Goal: Task Accomplishment & Management: Manage account settings

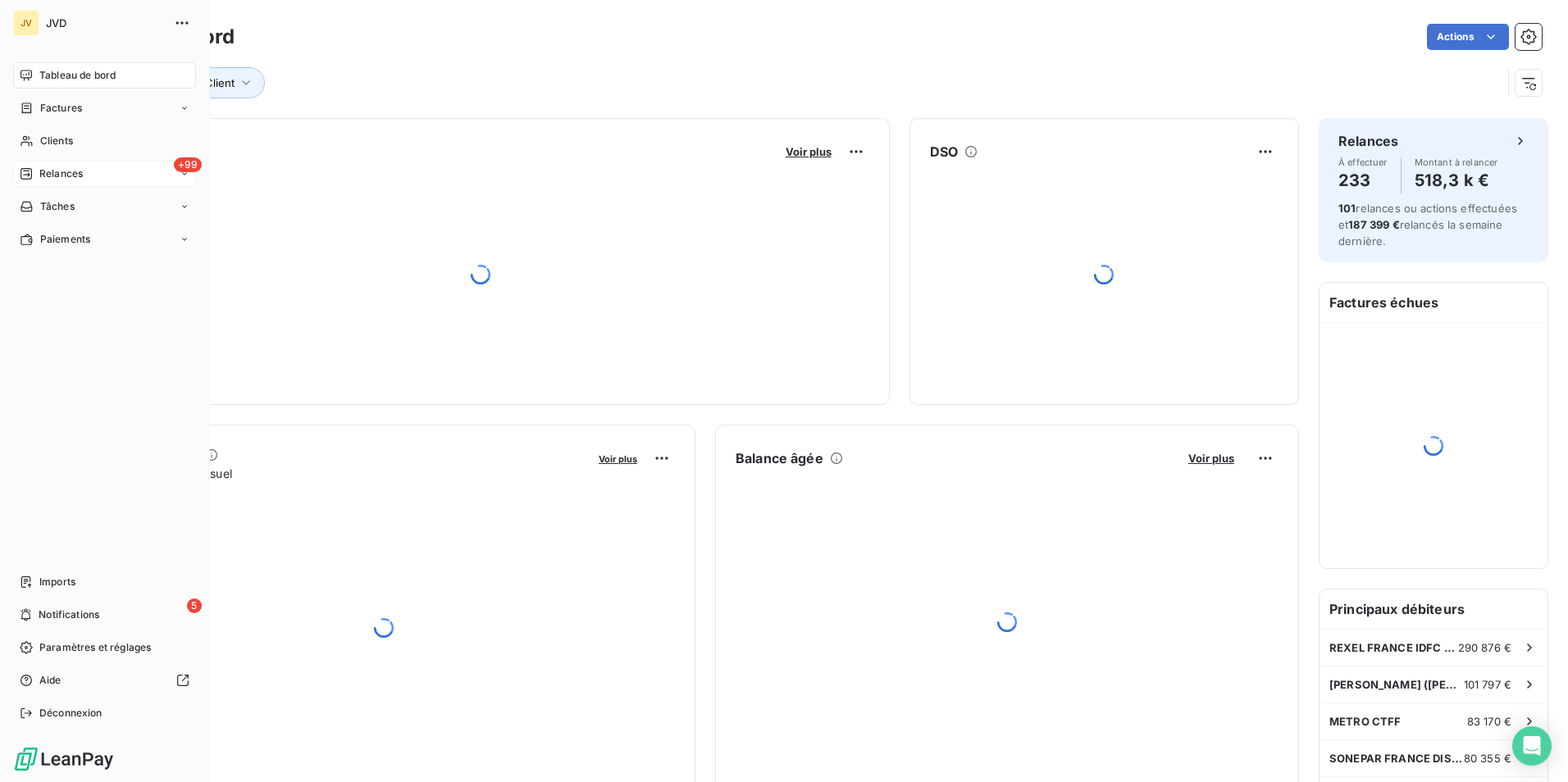
click at [49, 168] on span "Relances" at bounding box center [61, 174] width 43 height 15
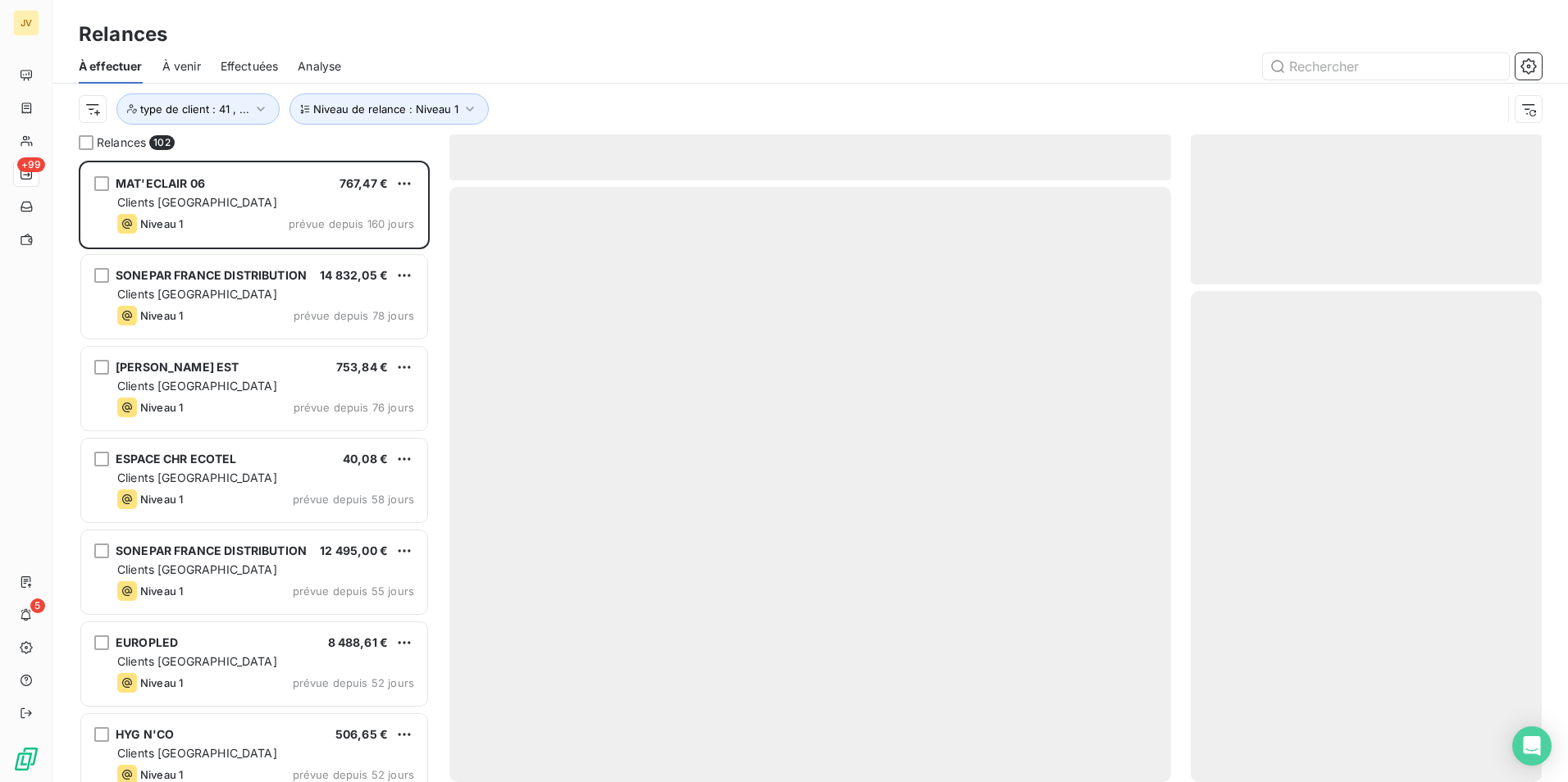
scroll to position [609, 339]
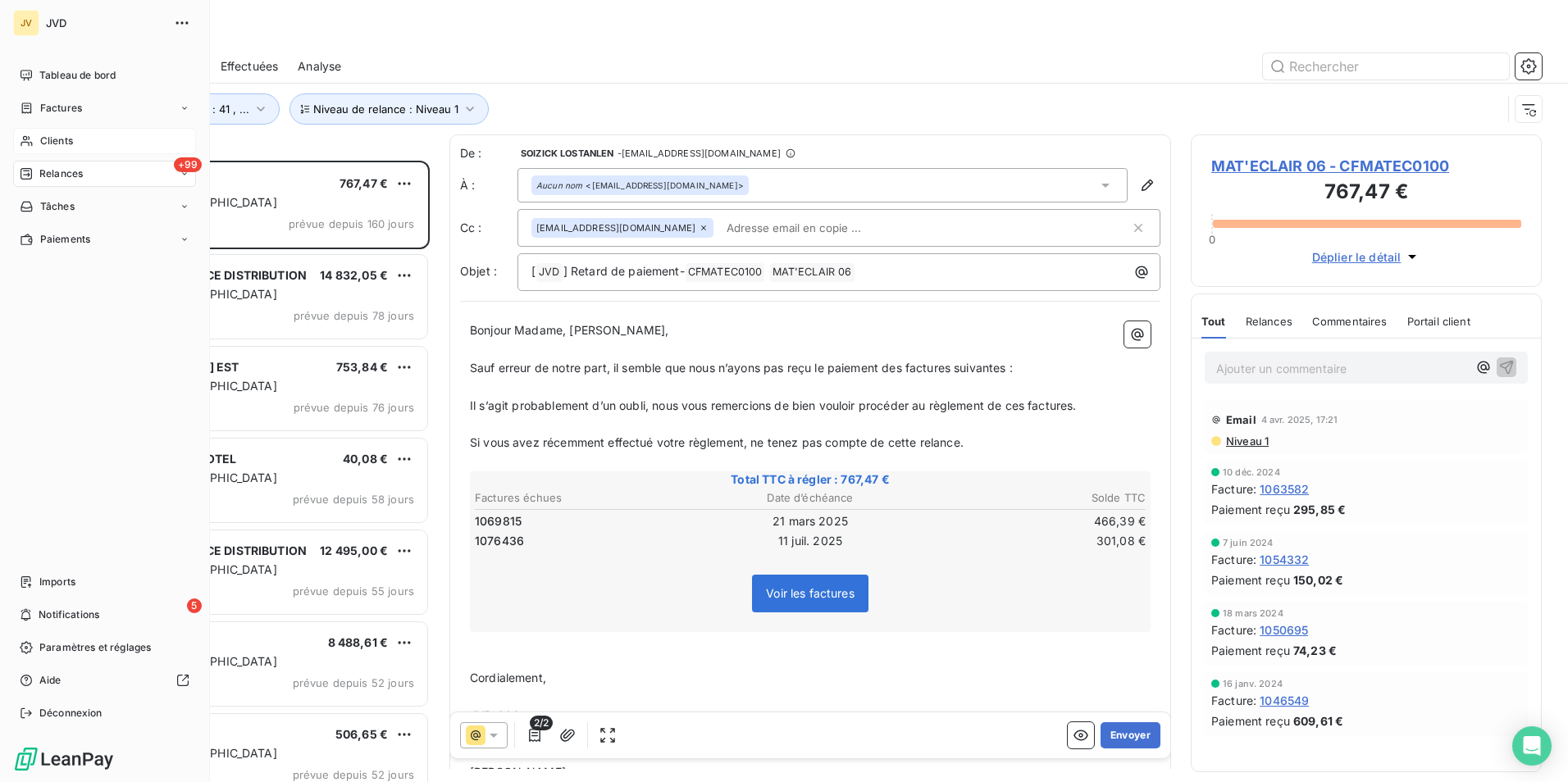
click at [75, 137] on div "Clients" at bounding box center [105, 141] width 183 height 26
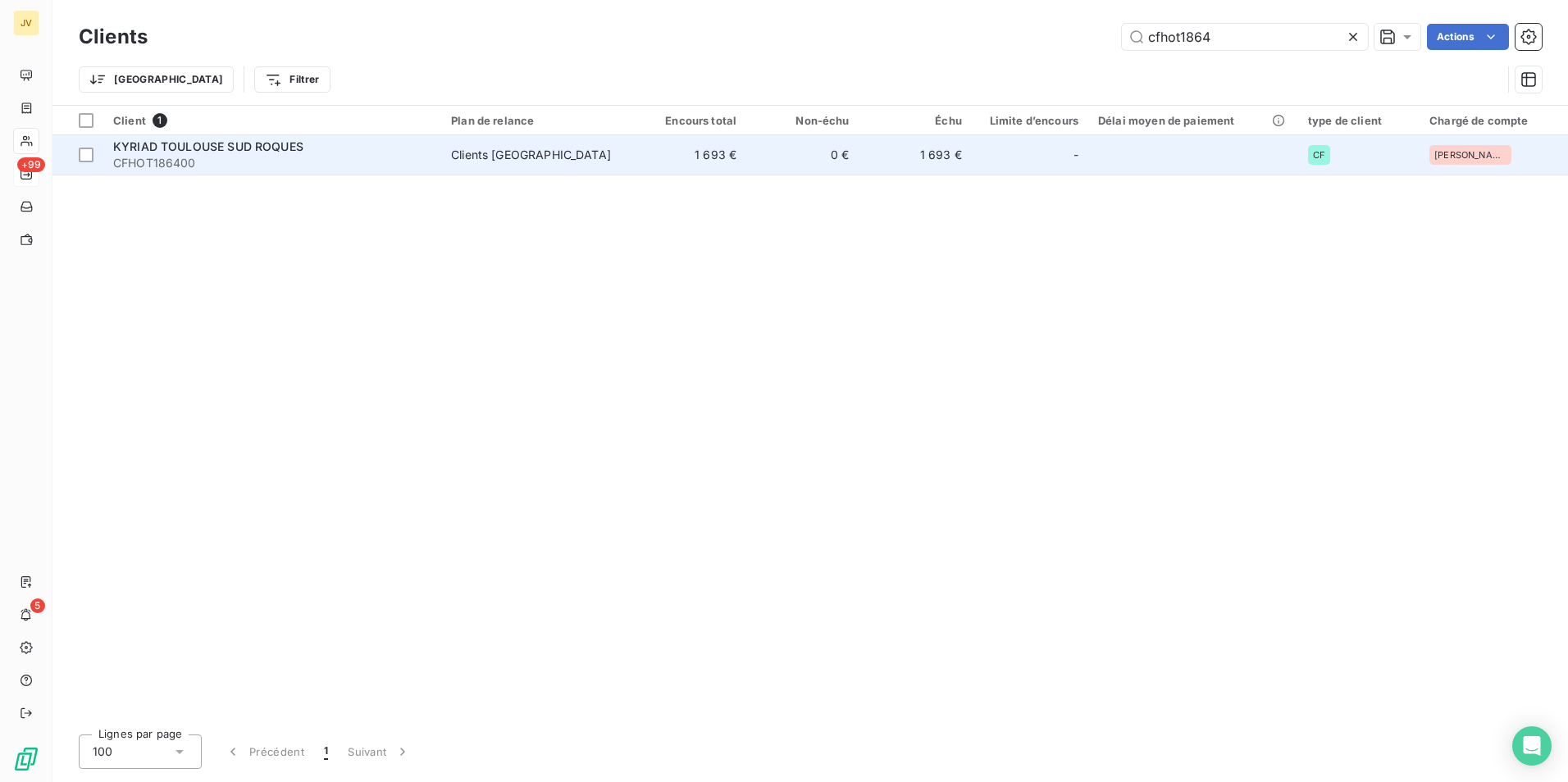
type input "cfhot1864"
click at [288, 155] on span "CFHOT186400" at bounding box center [272, 162] width 318 height 16
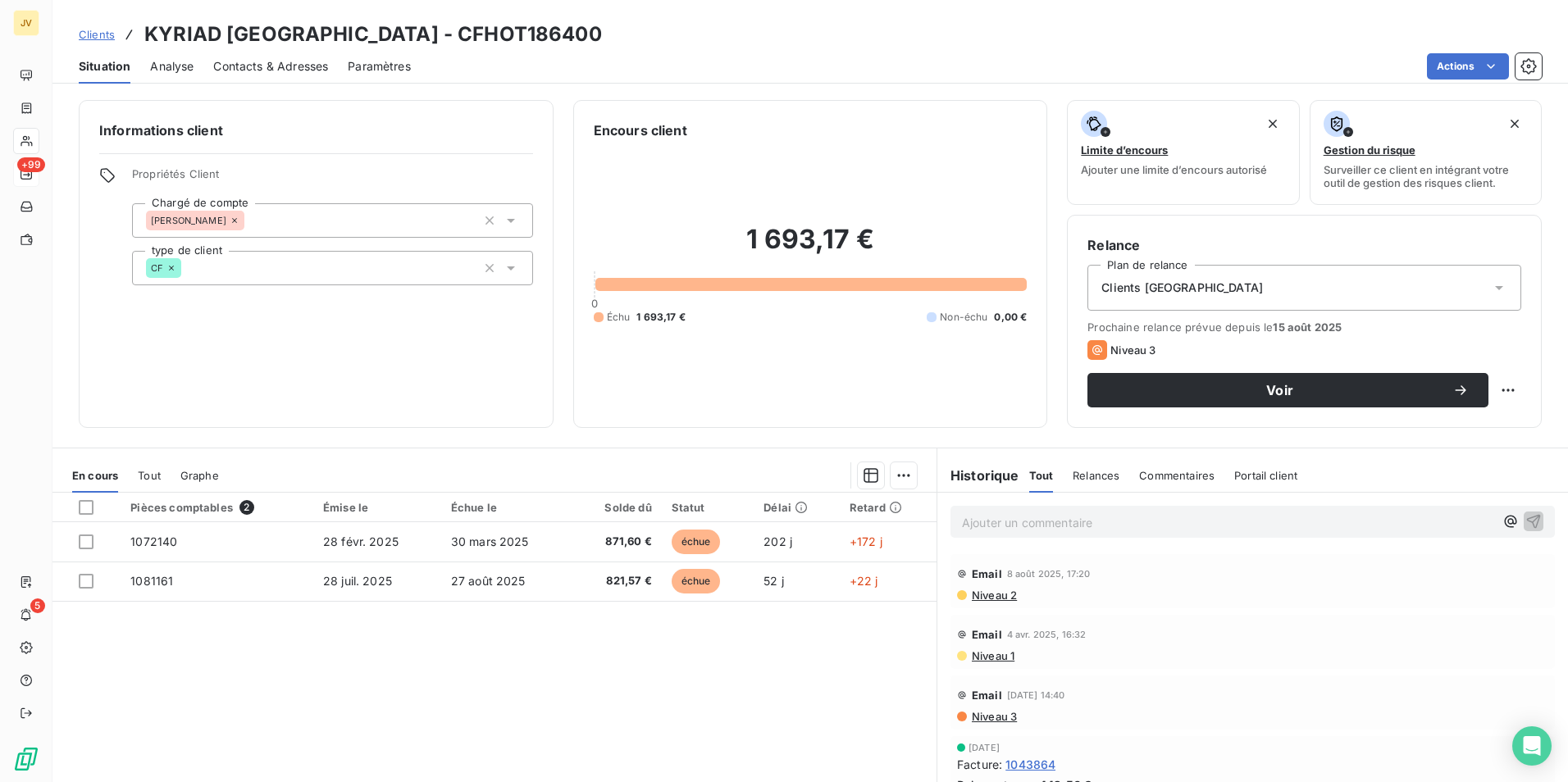
click at [1089, 481] on span "Relances" at bounding box center [1096, 475] width 47 height 13
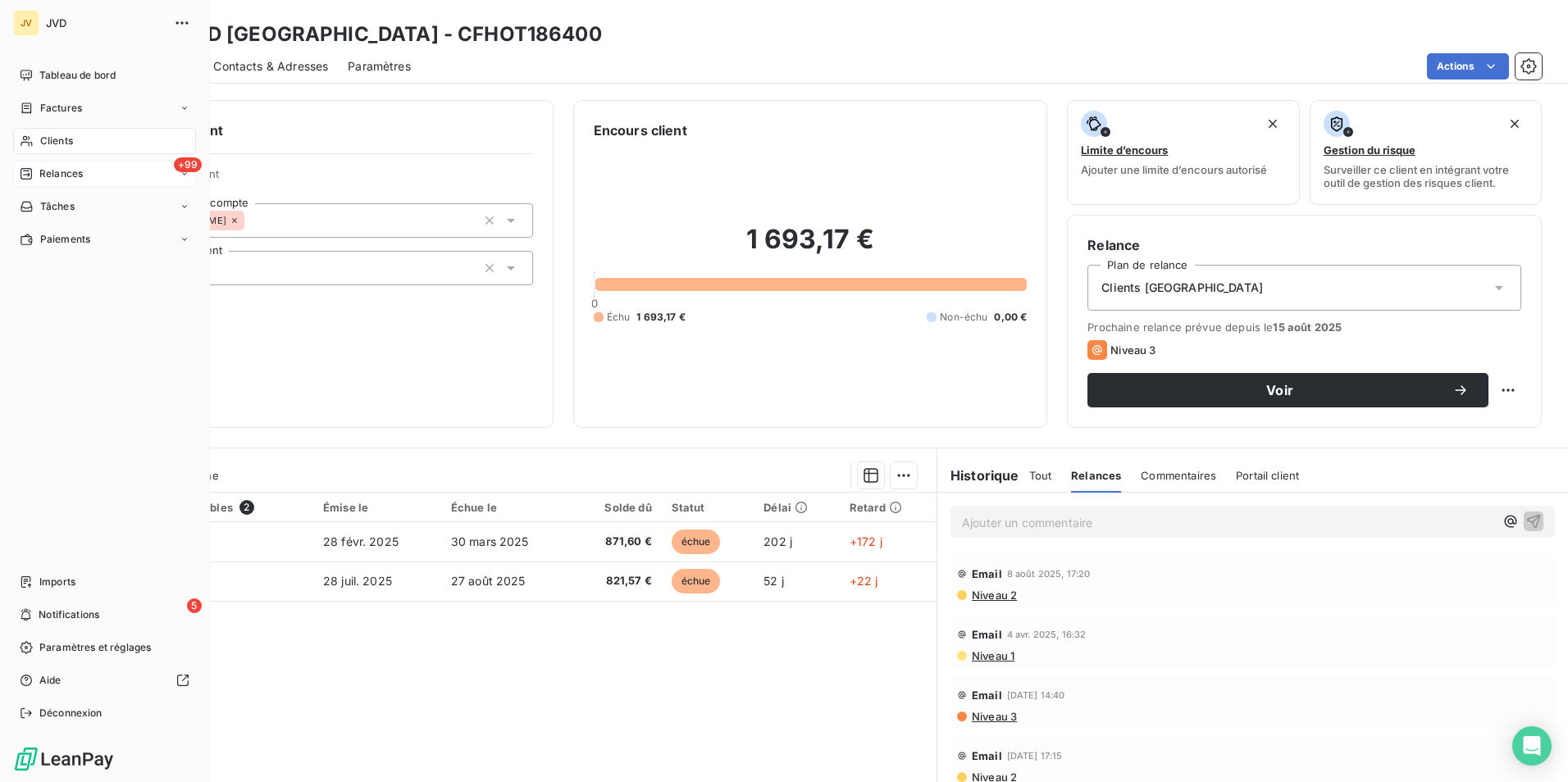
click at [61, 162] on div "+99 Relances" at bounding box center [105, 174] width 183 height 26
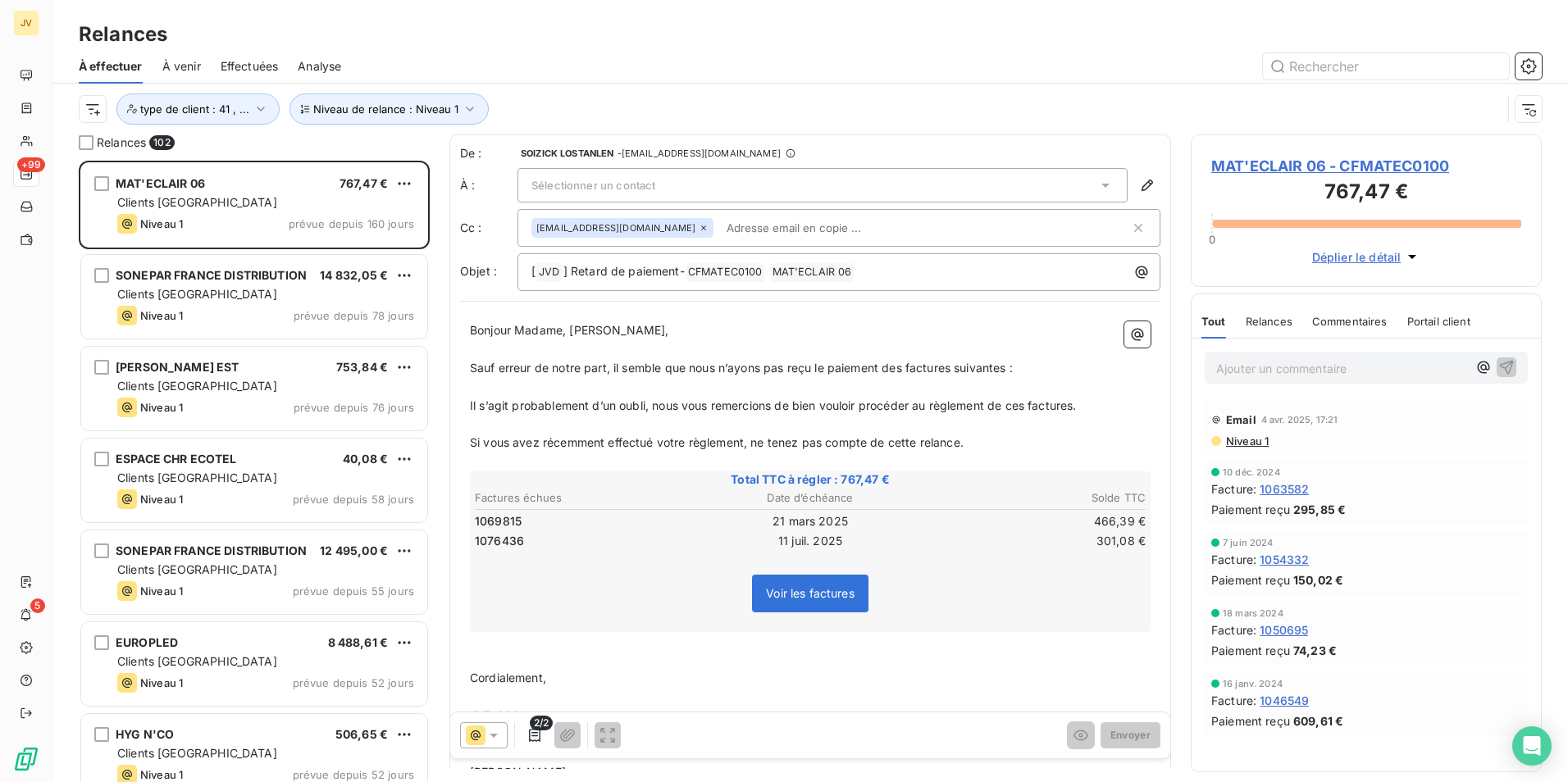
scroll to position [609, 339]
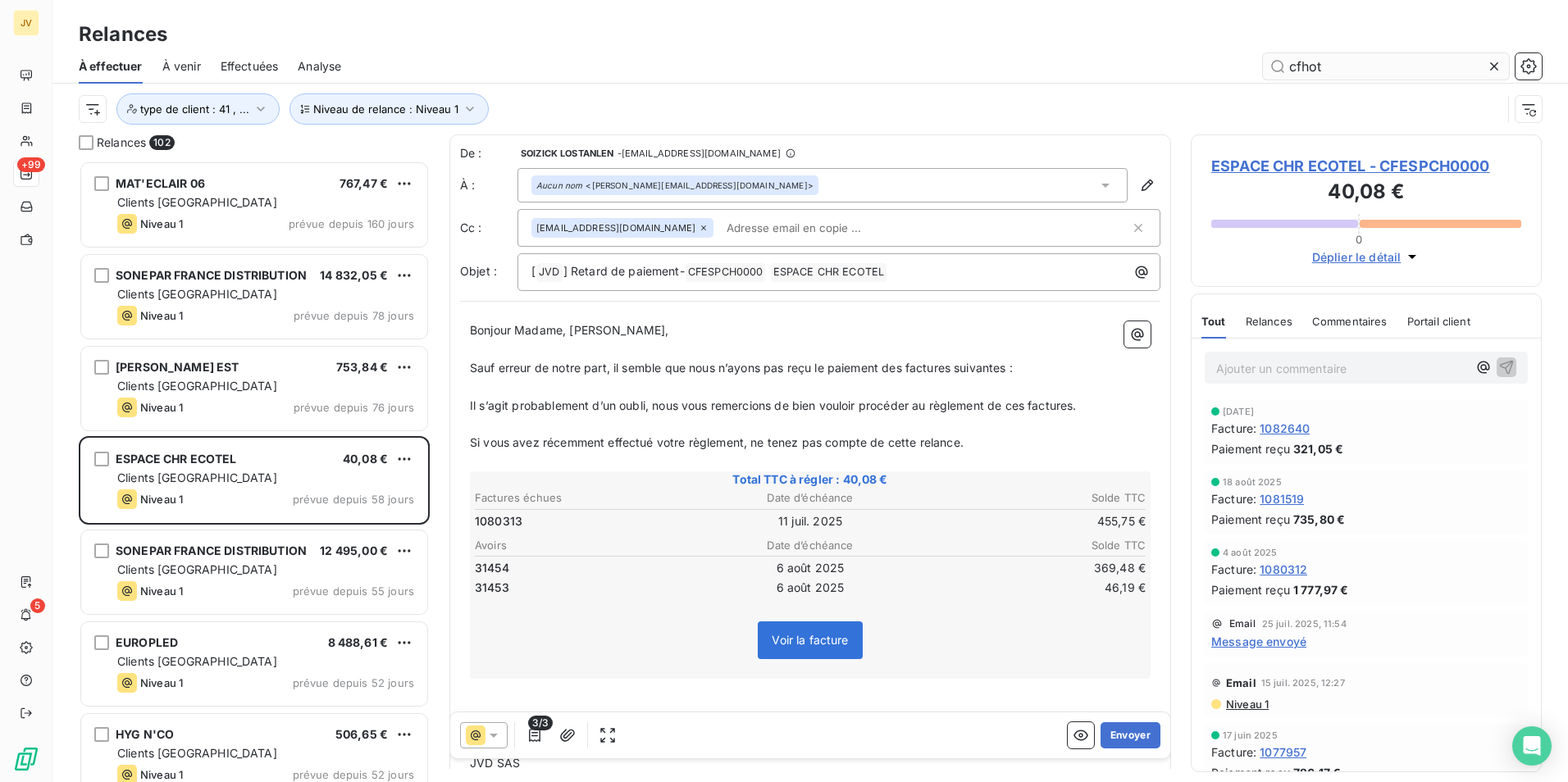
scroll to position [609, 339]
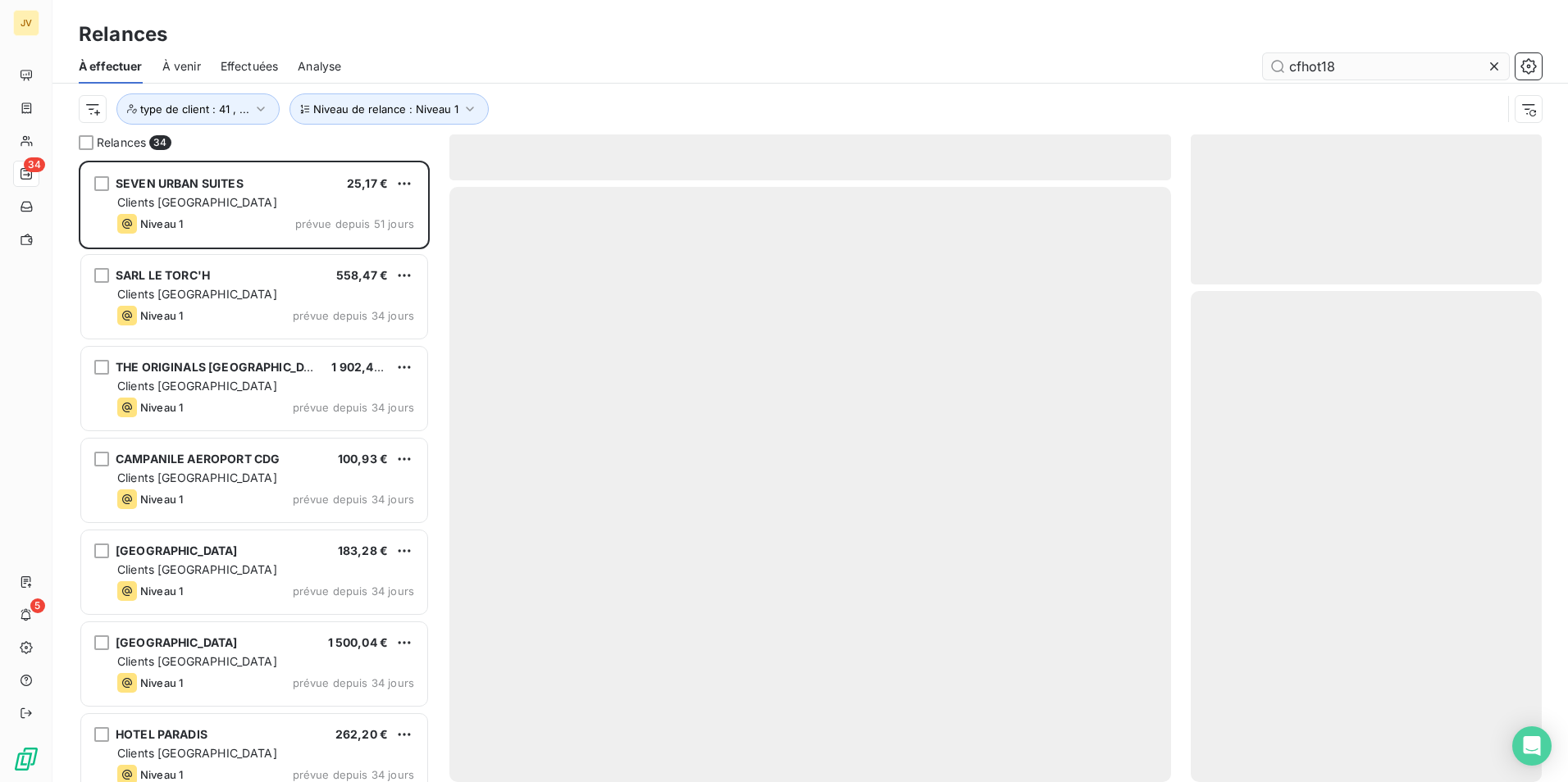
scroll to position [609, 339]
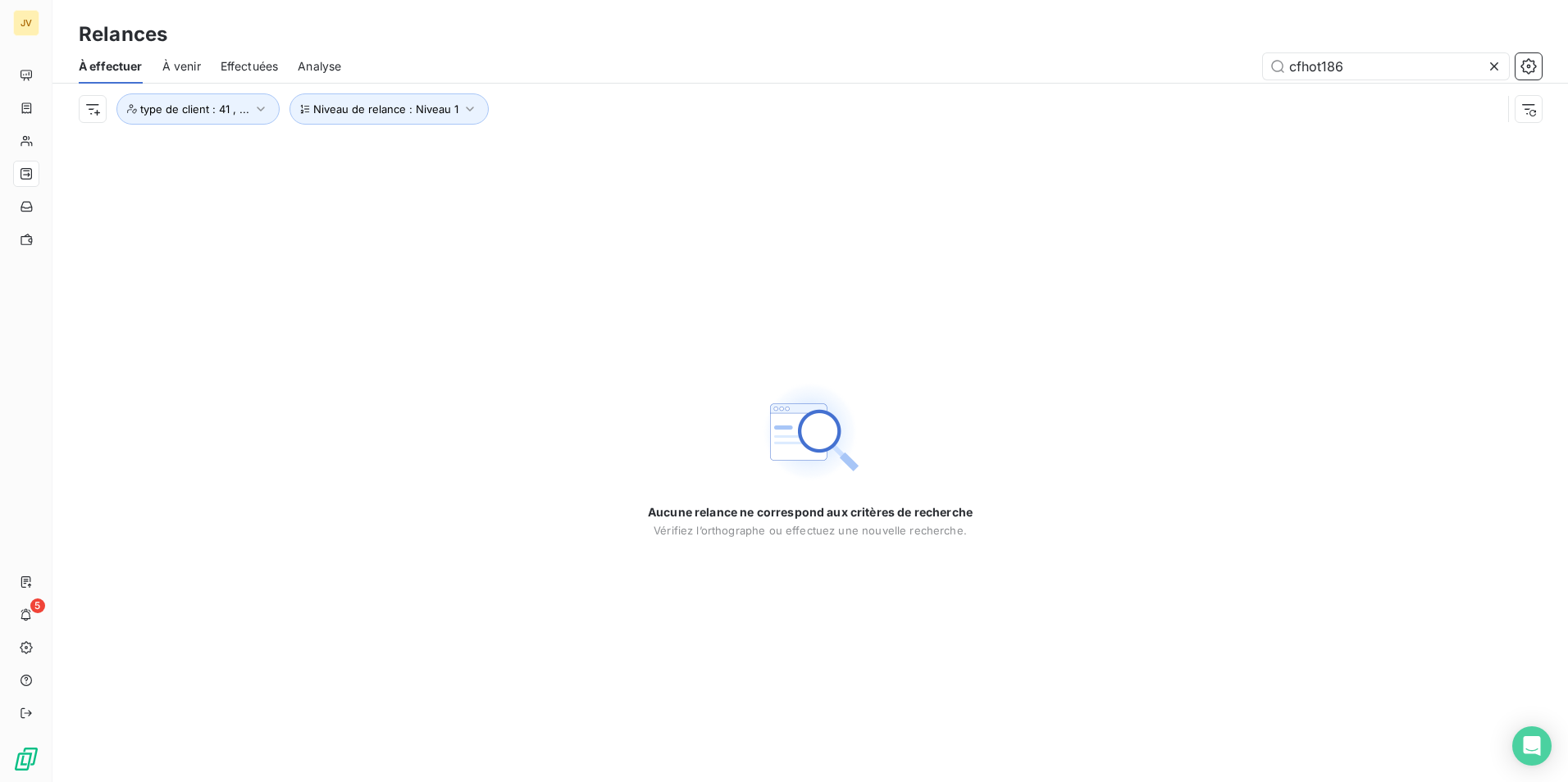
type input "cfhot1864"
click at [189, 64] on span "À venir" at bounding box center [182, 66] width 39 height 16
click at [248, 62] on span "Effectuées" at bounding box center [249, 66] width 58 height 16
click at [422, 104] on span "Niveau de relance : Niveau 1" at bounding box center [386, 109] width 145 height 13
click at [121, 65] on span "À effectuer" at bounding box center [111, 66] width 64 height 16
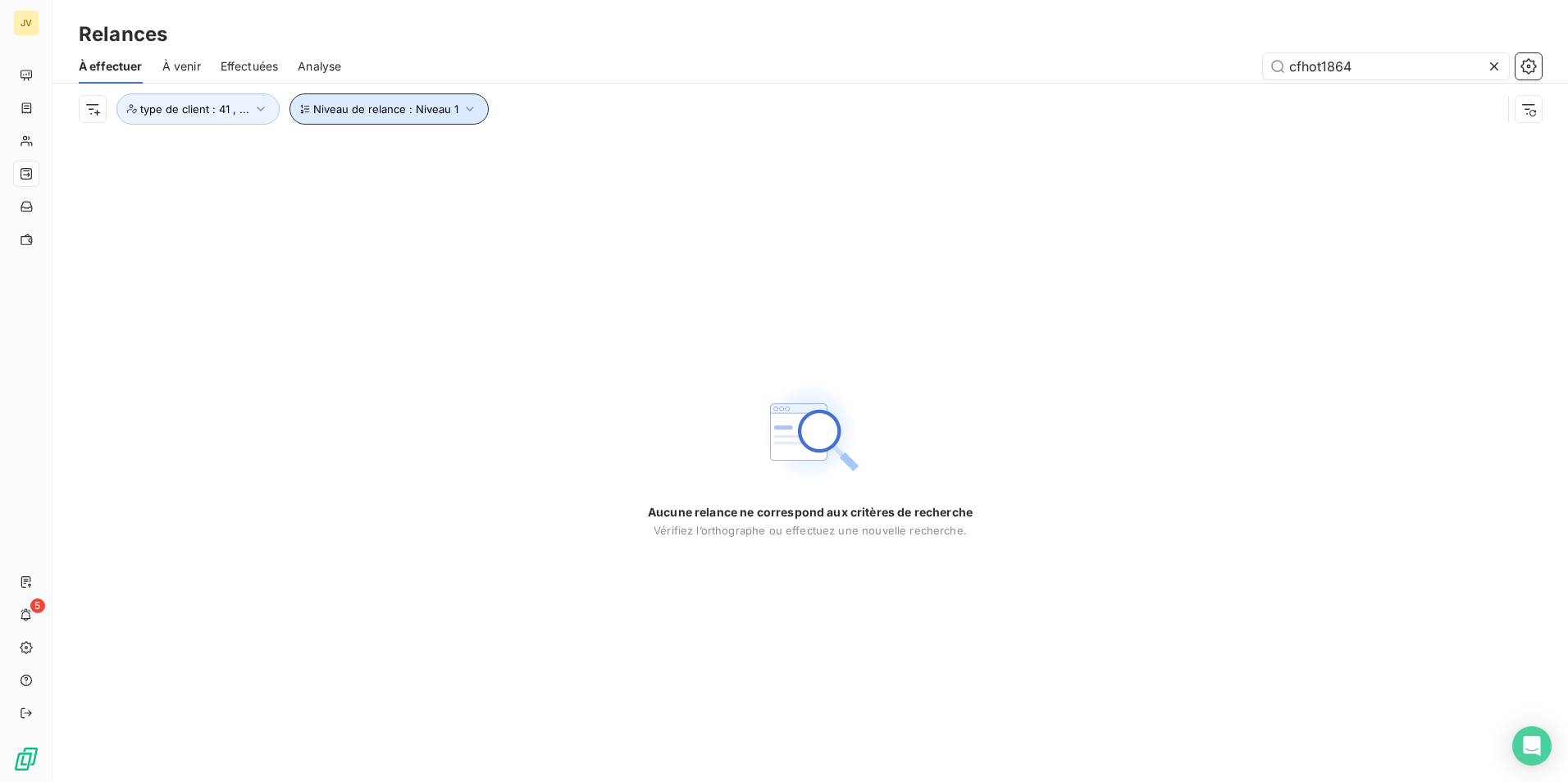
click at [440, 112] on span "Niveau de relance : Niveau 1" at bounding box center [386, 109] width 145 height 13
click at [524, 426] on div "Aucune relance ne correspond aux critères de recherche [PERSON_NAME] l’orthogra…" at bounding box center [810, 458] width 1515 height 647
click at [252, 59] on span "Effectuées" at bounding box center [249, 66] width 58 height 16
click at [468, 105] on icon "button" at bounding box center [469, 109] width 16 height 16
click at [734, 146] on div "Niveau 1" at bounding box center [628, 152] width 236 height 35
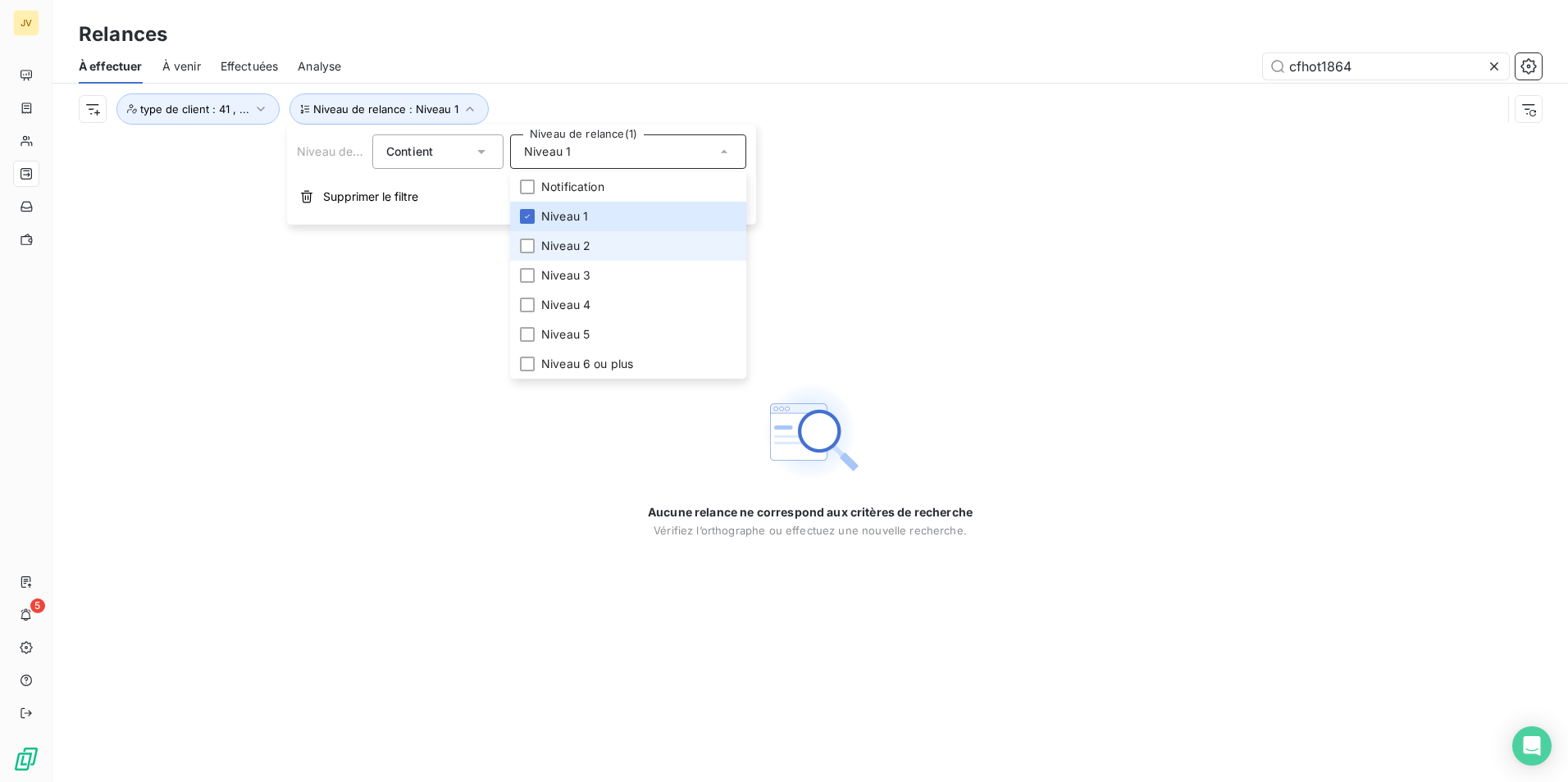
click at [543, 251] on span "Niveau 2" at bounding box center [565, 245] width 49 height 16
click at [537, 274] on li "Niveau 3" at bounding box center [628, 276] width 236 height 29
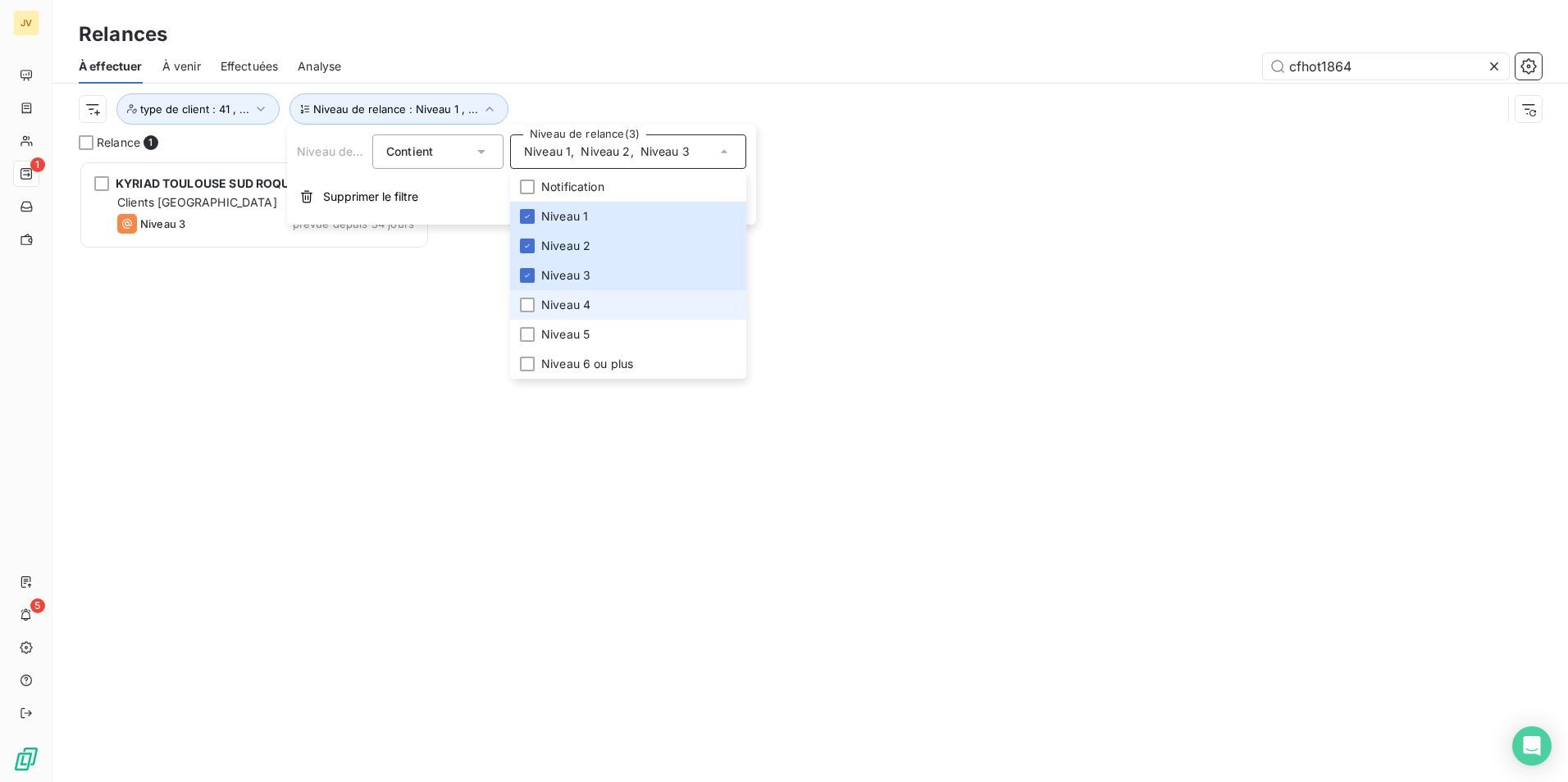
scroll to position [609, 339]
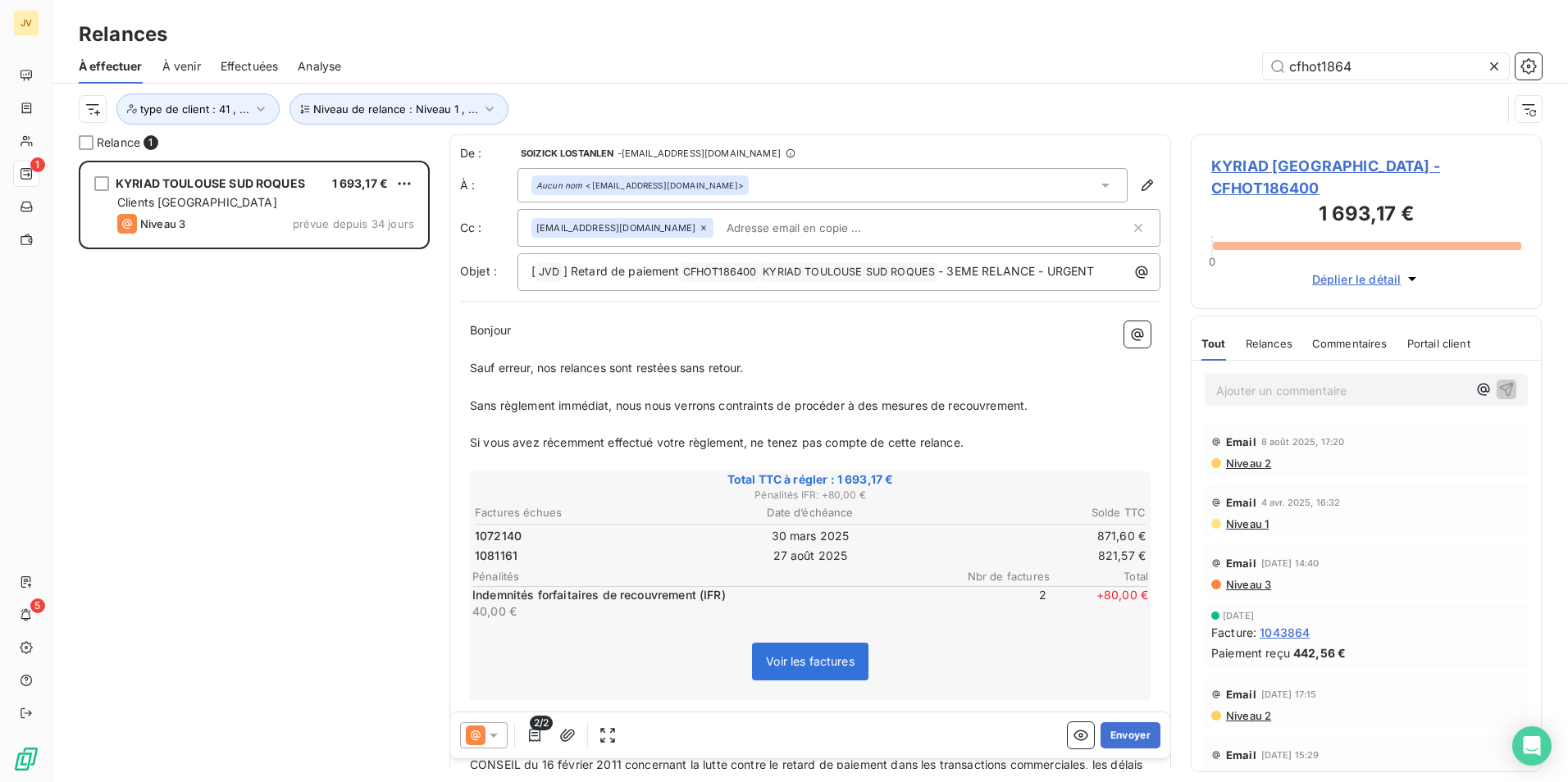
click at [947, 98] on div "Niveau de relance : Niveau 1 , ... type de client : 41 , ..." at bounding box center [790, 109] width 1423 height 31
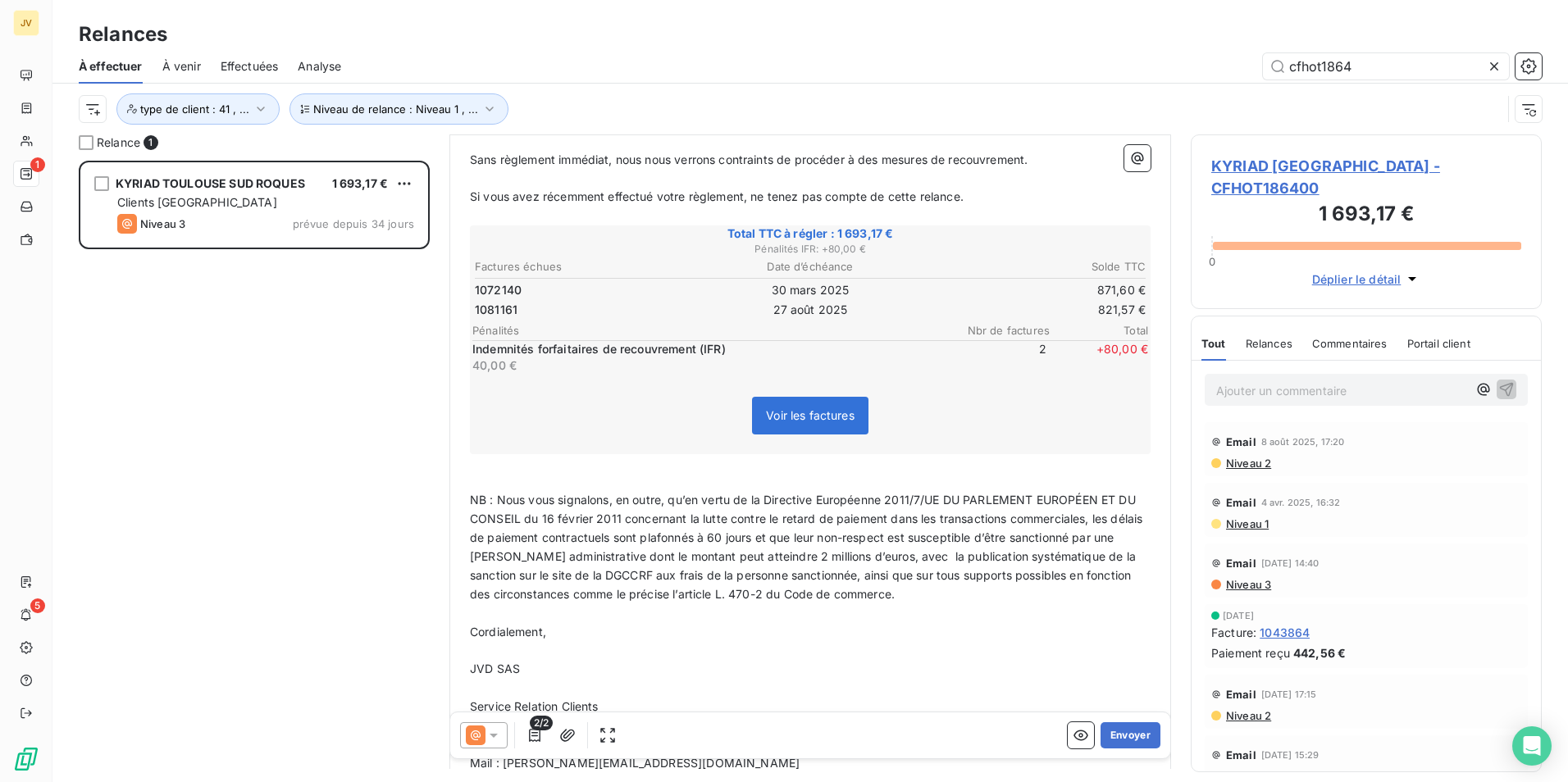
scroll to position [0, 0]
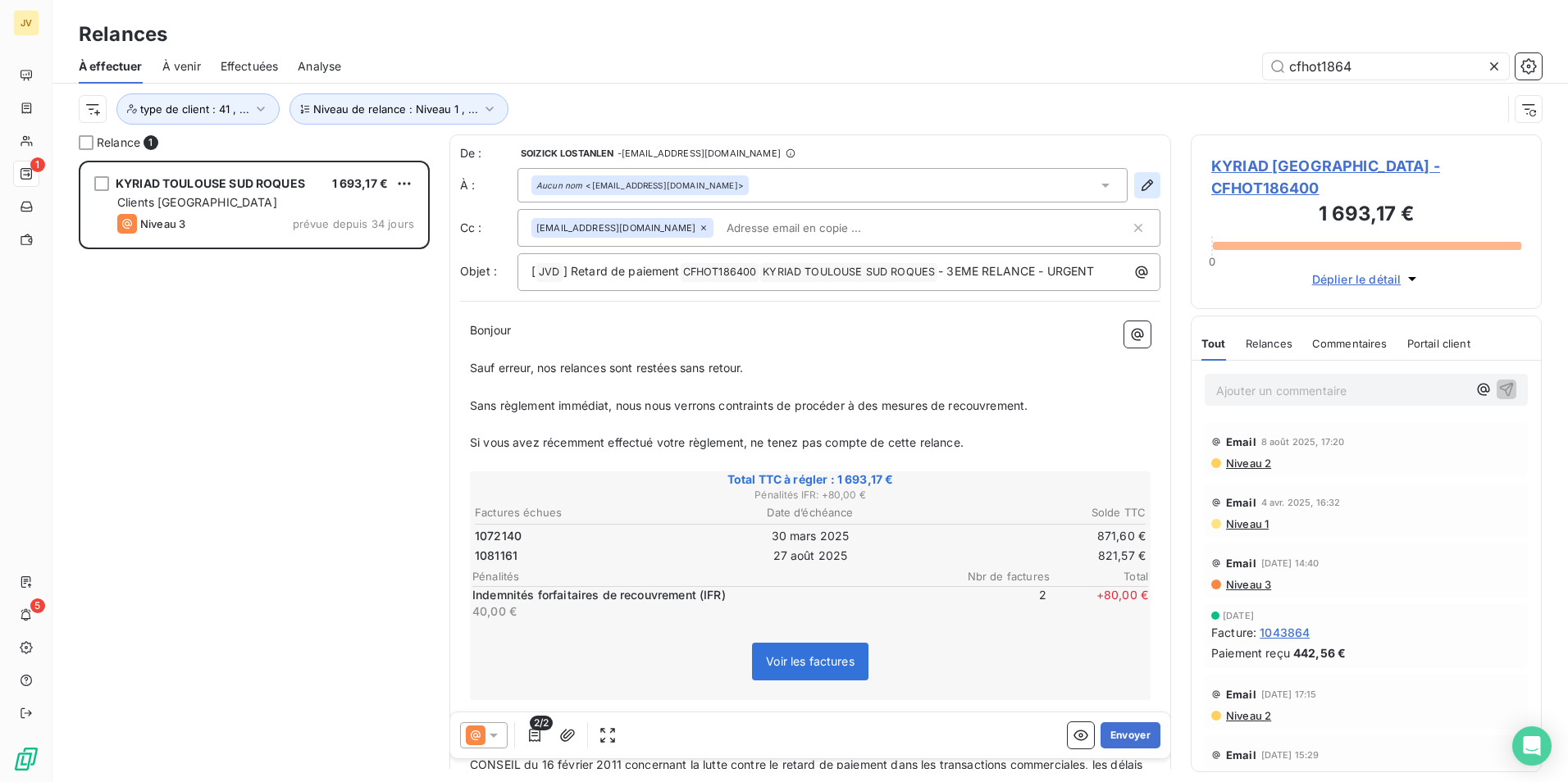
click at [1139, 181] on icon "button" at bounding box center [1147, 185] width 16 height 16
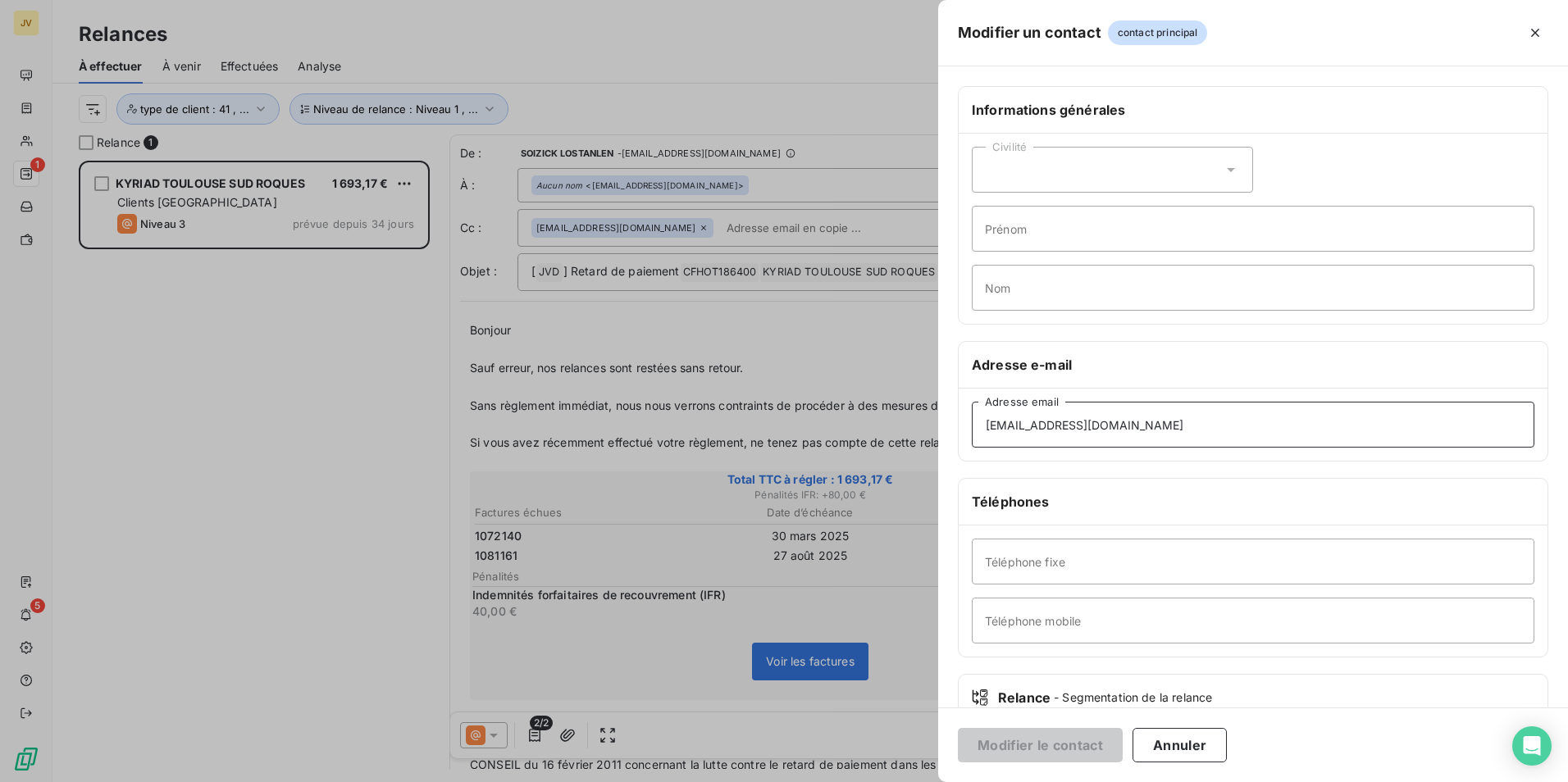
drag, startPoint x: 1132, startPoint y: 423, endPoint x: 551, endPoint y: 430, distance: 581.0
click at [551, 781] on div "Modifier un contact contact principal Informations générales Civilité Prénom No…" at bounding box center [784, 782] width 1568 height 0
paste input "[EMAIL_ADDRESS][DOMAIN_NAME]"
type input "[EMAIL_ADDRESS][DOMAIN_NAME]"
click at [1059, 736] on button "Modifier le contact" at bounding box center [1040, 745] width 165 height 35
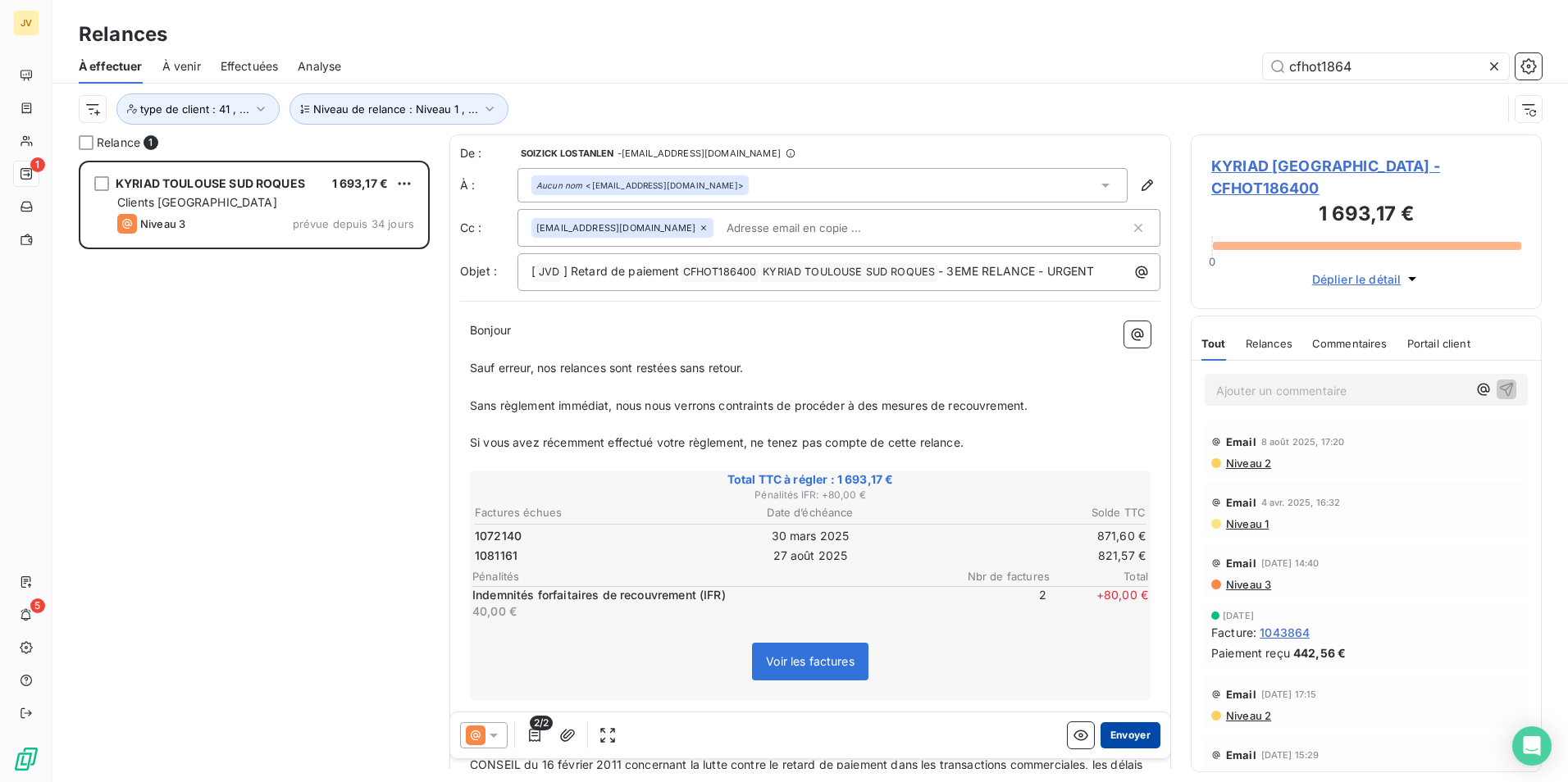
click at [1129, 733] on button "Envoyer" at bounding box center [1130, 735] width 60 height 26
